Goal: Navigation & Orientation: Find specific page/section

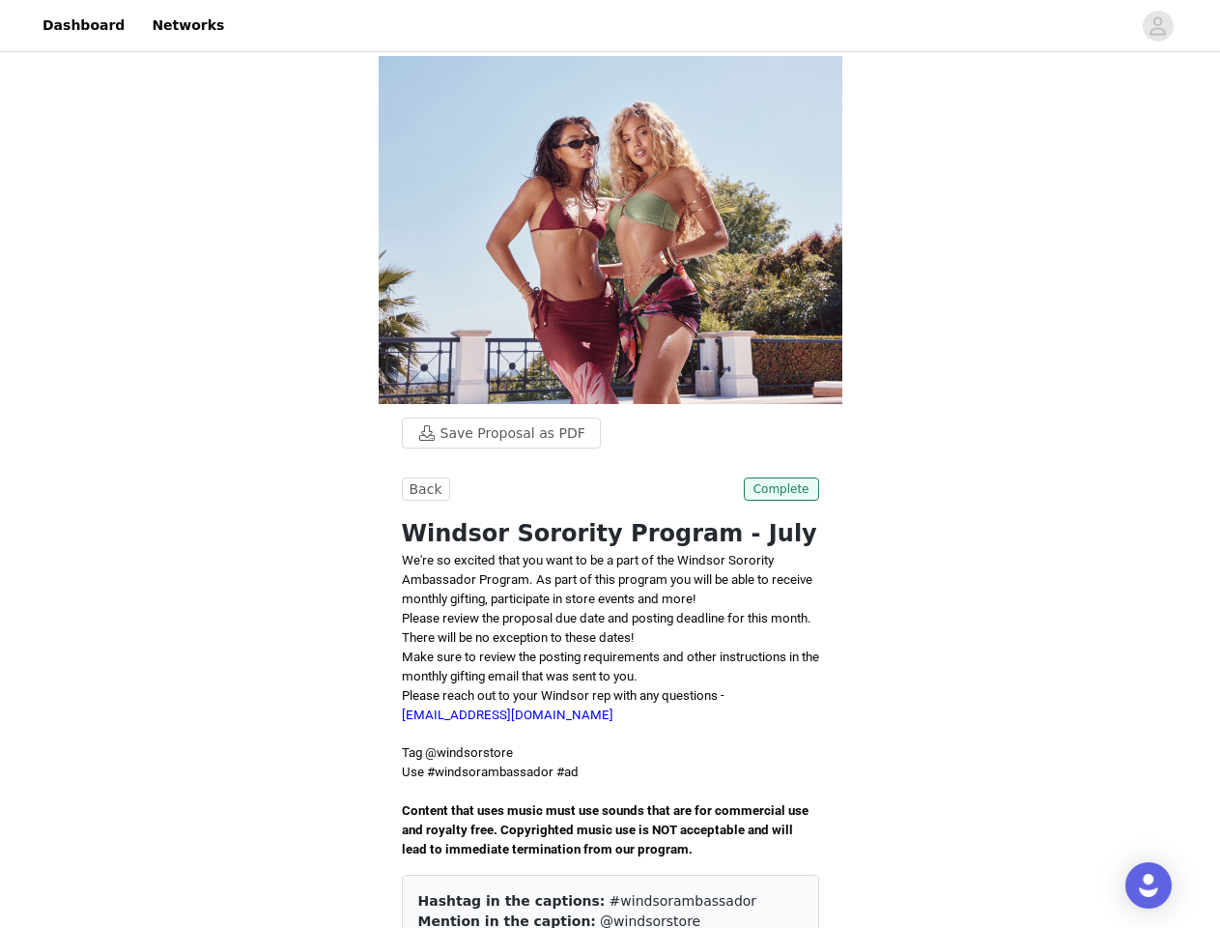
click at [610, 26] on div at bounding box center [684, 25] width 896 height 43
click at [1159, 26] on icon "avatar" at bounding box center [1158, 26] width 18 height 31
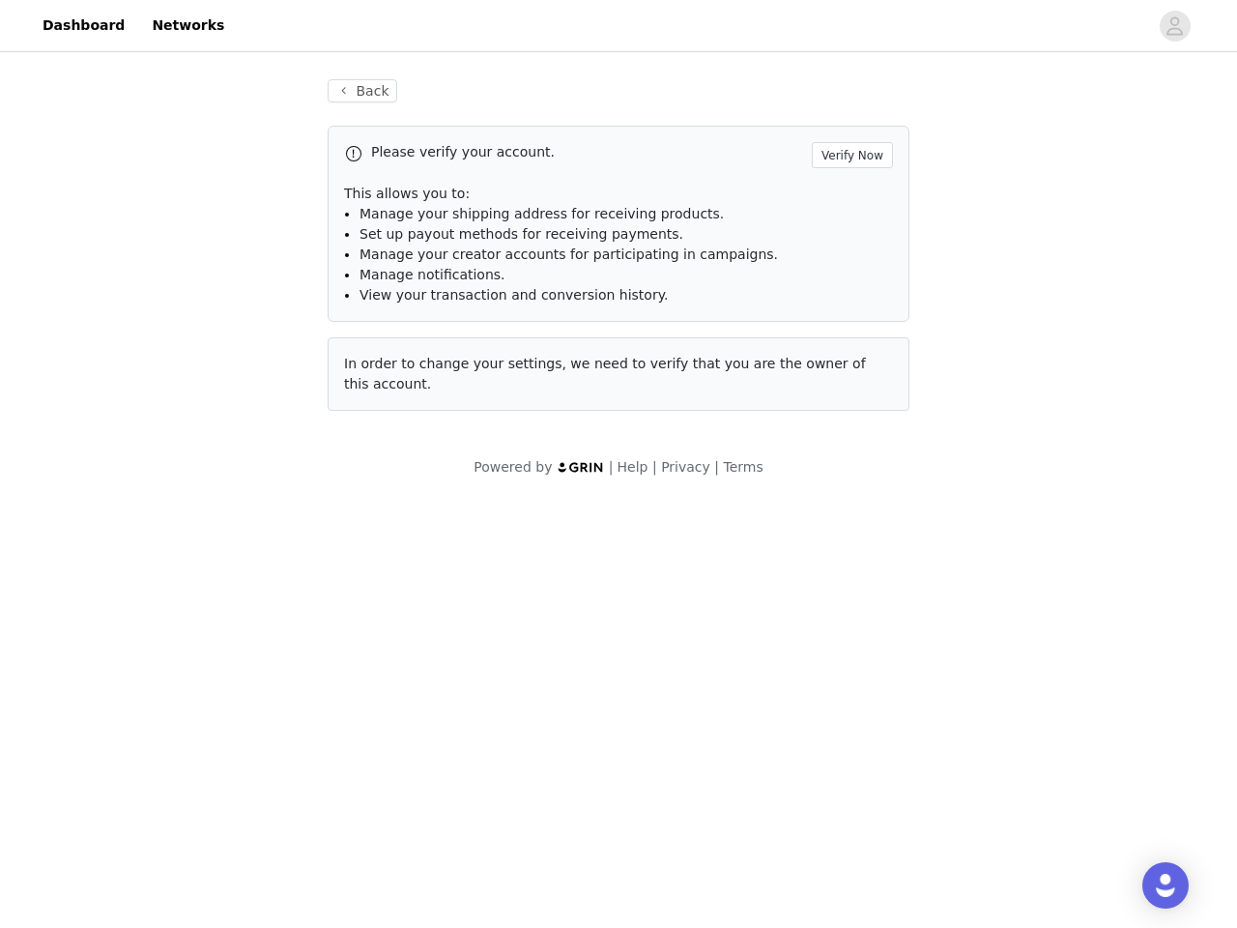
click at [492, 433] on div "Back Please verify your account. Verify Now This allows you to: Manage your shi…" at bounding box center [618, 256] width 628 height 401
click at [423, 489] on body "Dashboard Networks Back Please verify your account. Verify Now This allows you …" at bounding box center [618, 464] width 1237 height 928
click at [784, 489] on body "Dashboard Networks Back Please verify your account. Verify Now This allows you …" at bounding box center [618, 464] width 1237 height 928
click at [1149, 885] on div "Open Intercom Messenger" at bounding box center [1165, 885] width 46 height 46
